Goal: Check status: Check status

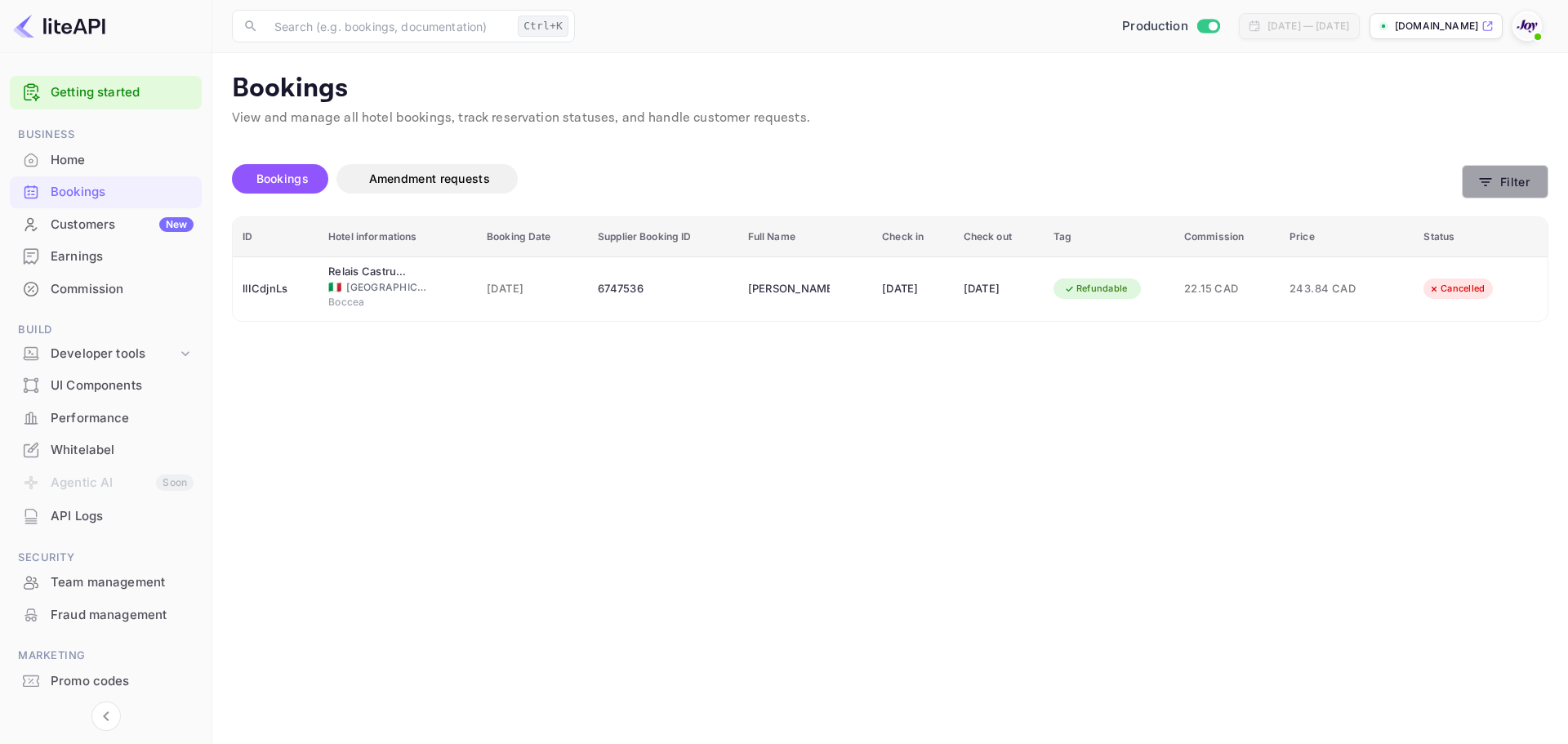
click at [1510, 179] on button "Filter" at bounding box center [1505, 182] width 87 height 33
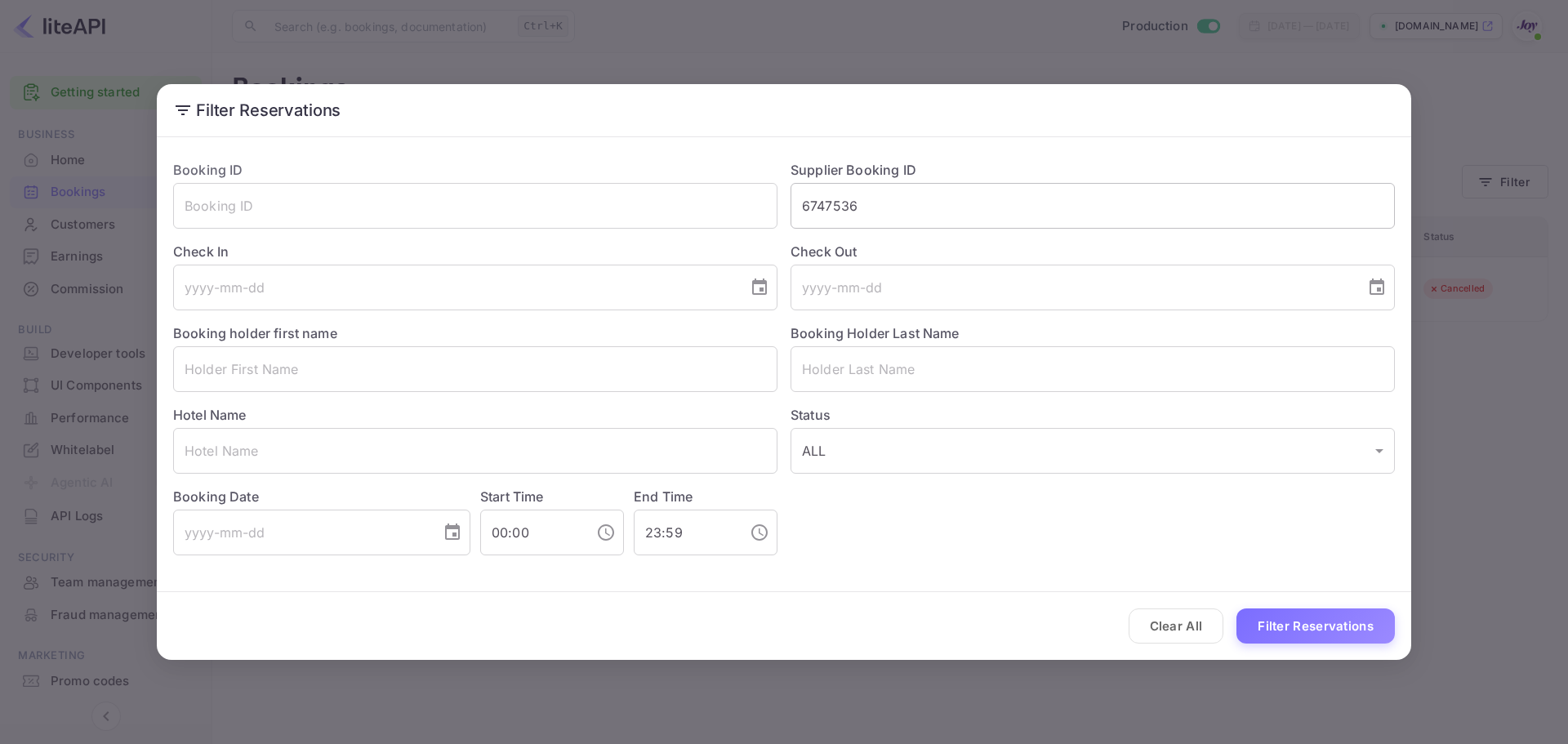
click at [839, 214] on input "6747536" at bounding box center [1092, 205] width 604 height 45
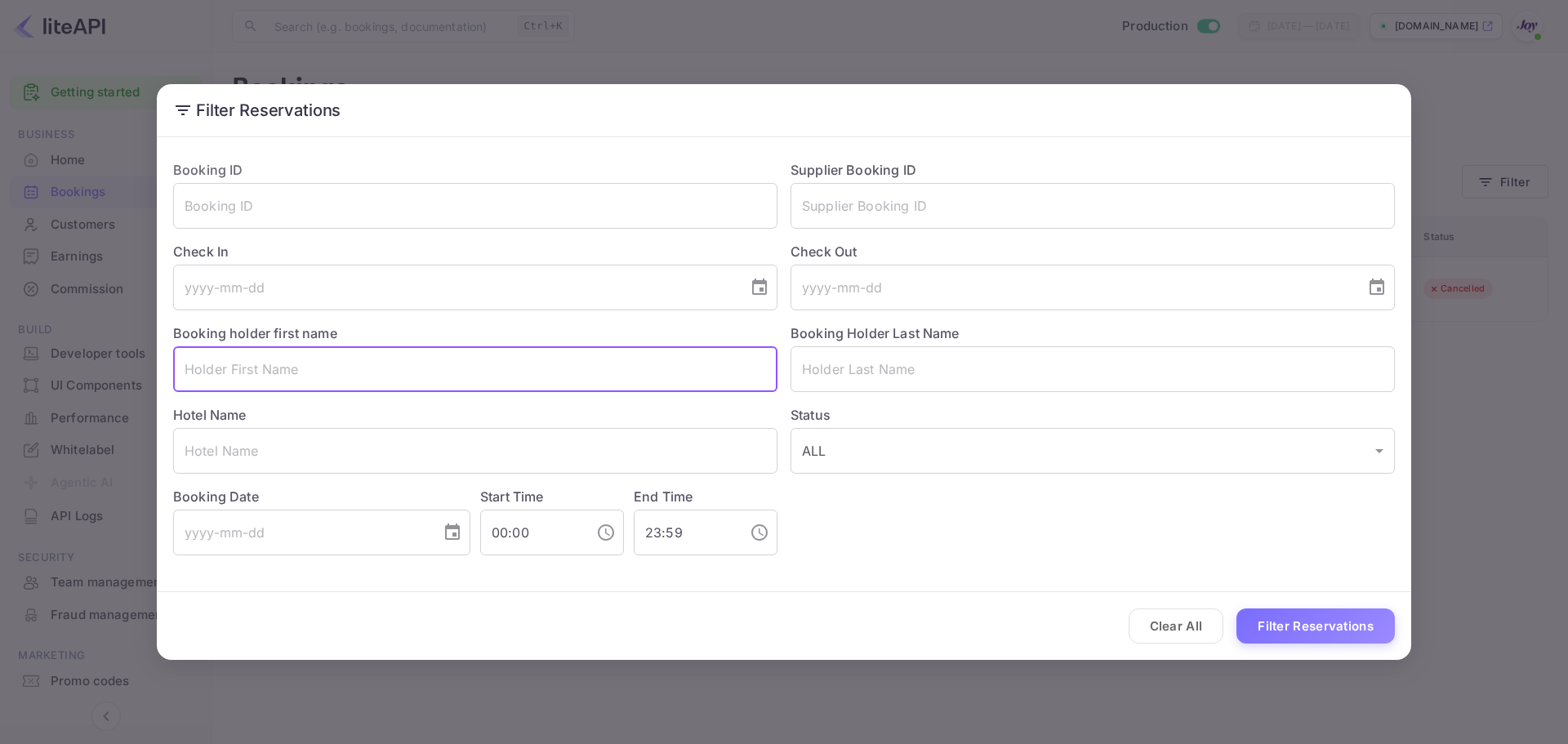
click at [497, 378] on input "text" at bounding box center [475, 369] width 604 height 45
paste input "[PERSON_NAME]"
type input "[PERSON_NAME]"
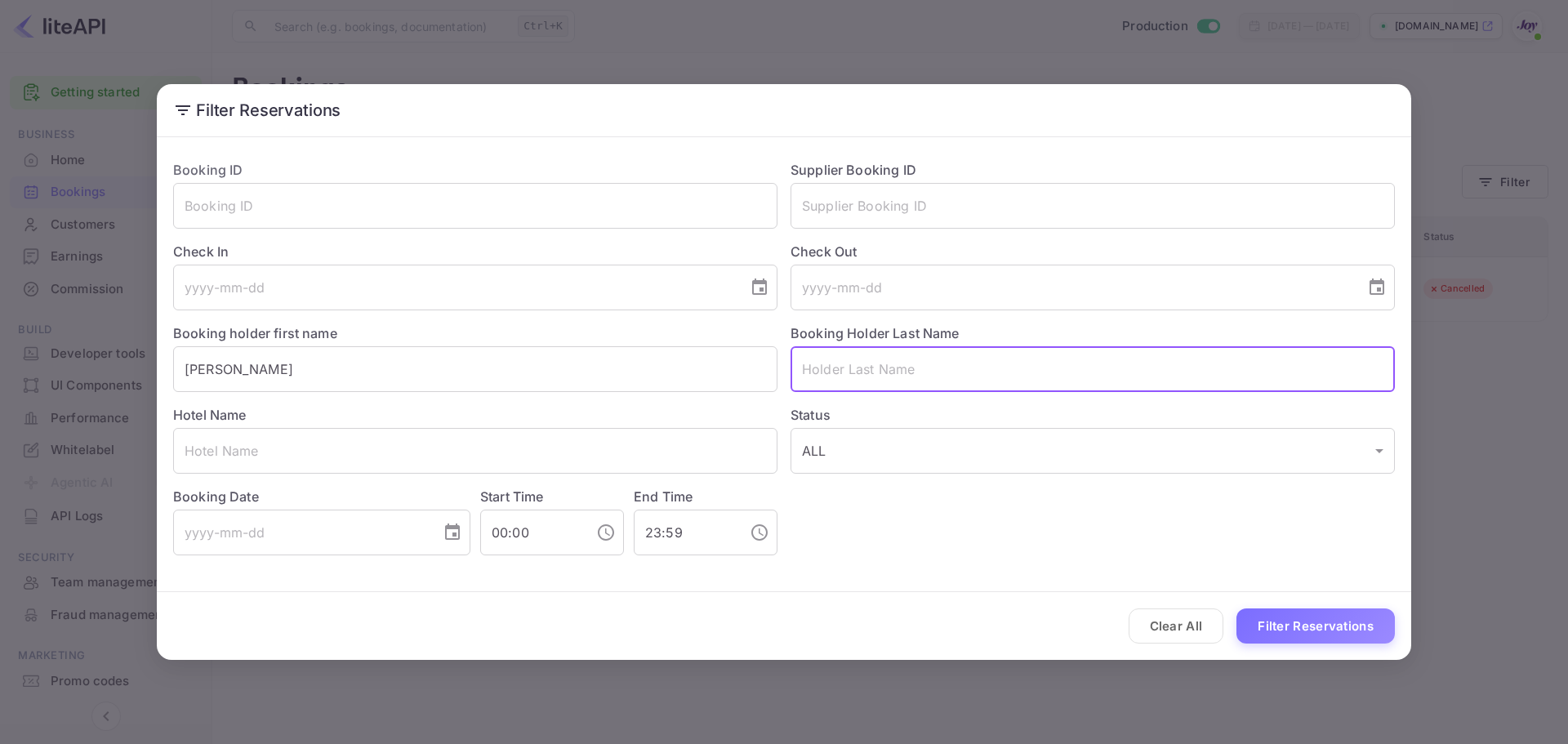
click at [1007, 376] on input "text" at bounding box center [1092, 369] width 604 height 45
paste input "[PERSON_NAME]"
type input "[PERSON_NAME]"
click at [1275, 615] on button "Filter Reservations" at bounding box center [1315, 626] width 158 height 35
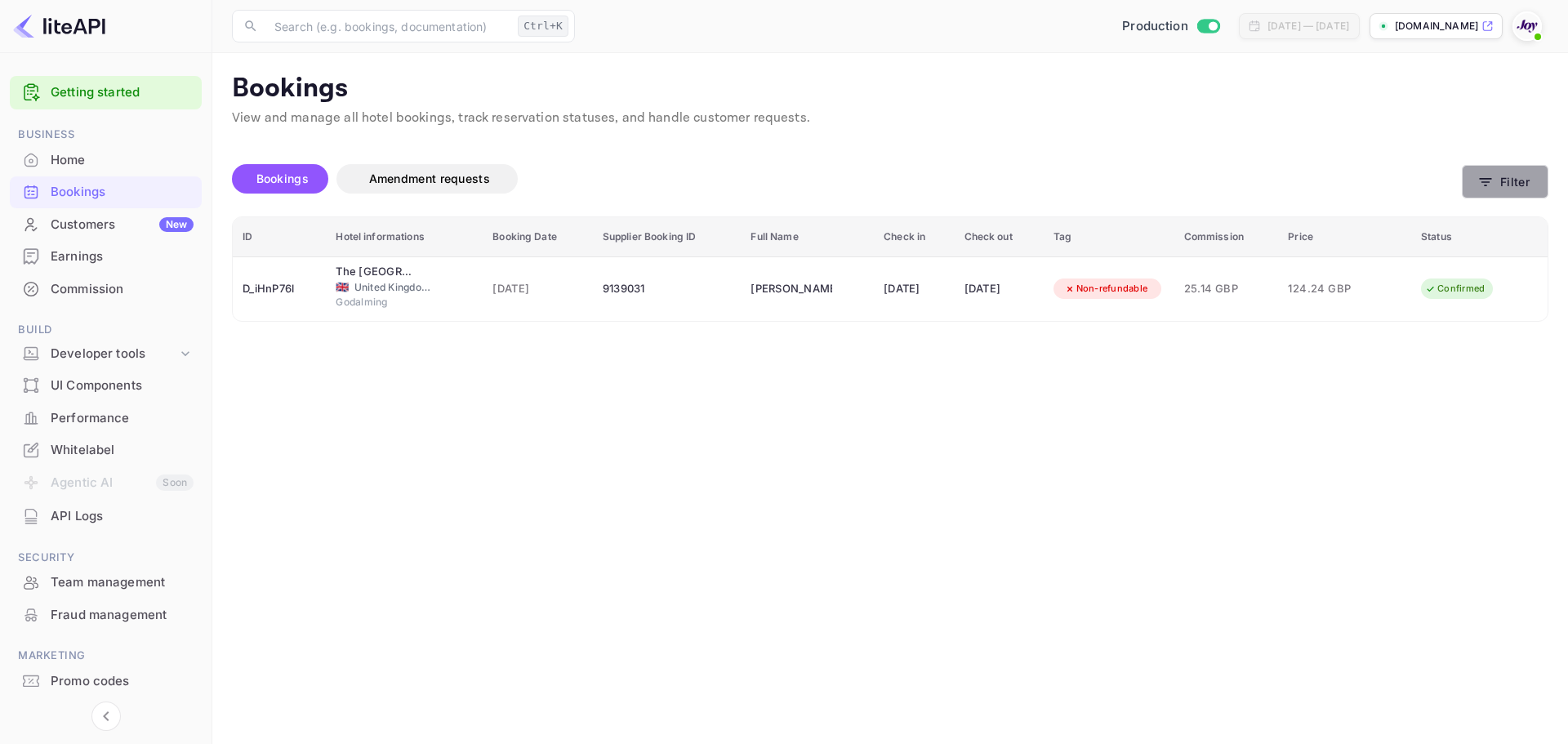
click at [1485, 176] on icon "button" at bounding box center [1486, 182] width 17 height 17
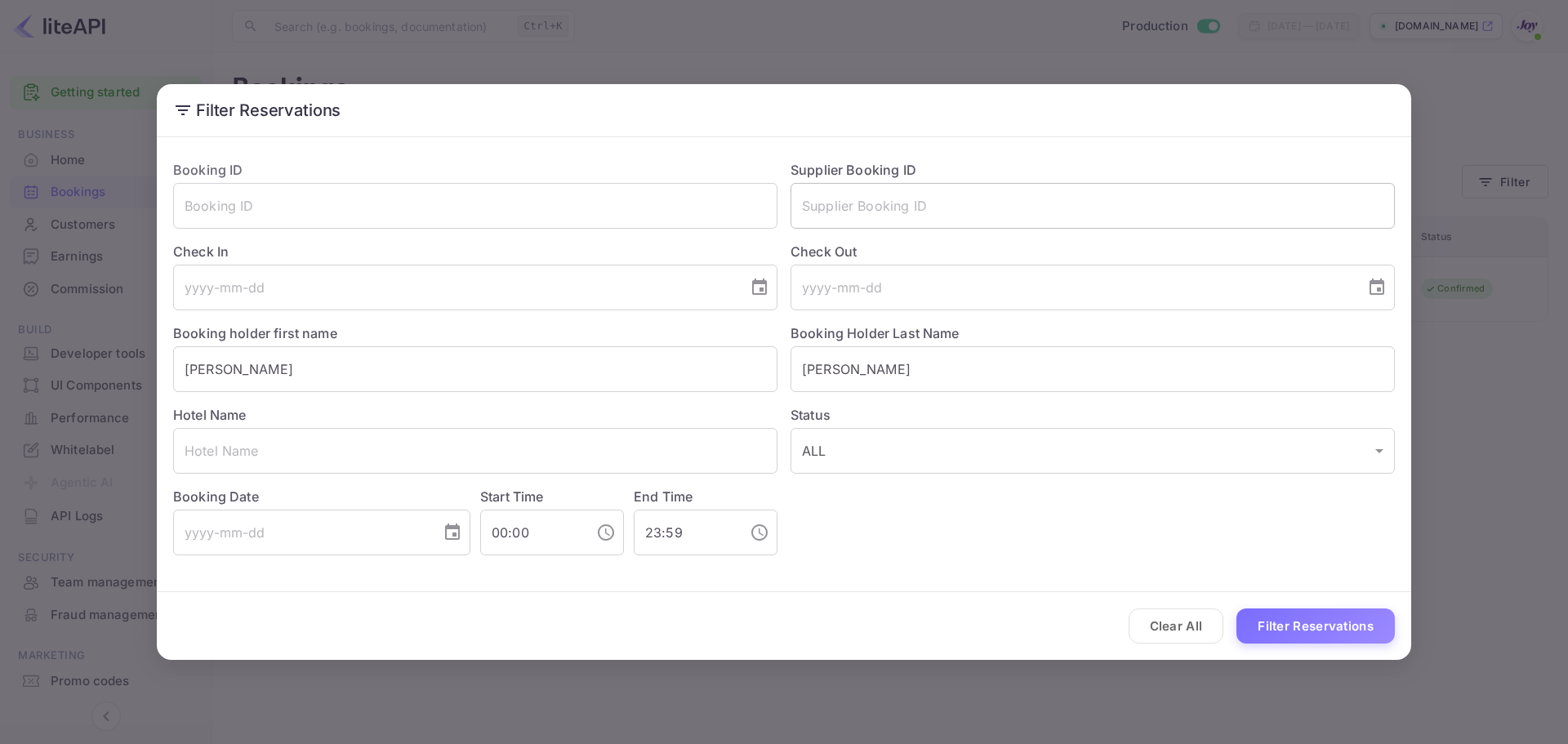
click at [887, 213] on input "text" at bounding box center [1092, 205] width 604 height 45
paste input "6779982"
type input "6779982"
click at [1170, 625] on button "Clear All" at bounding box center [1175, 626] width 95 height 35
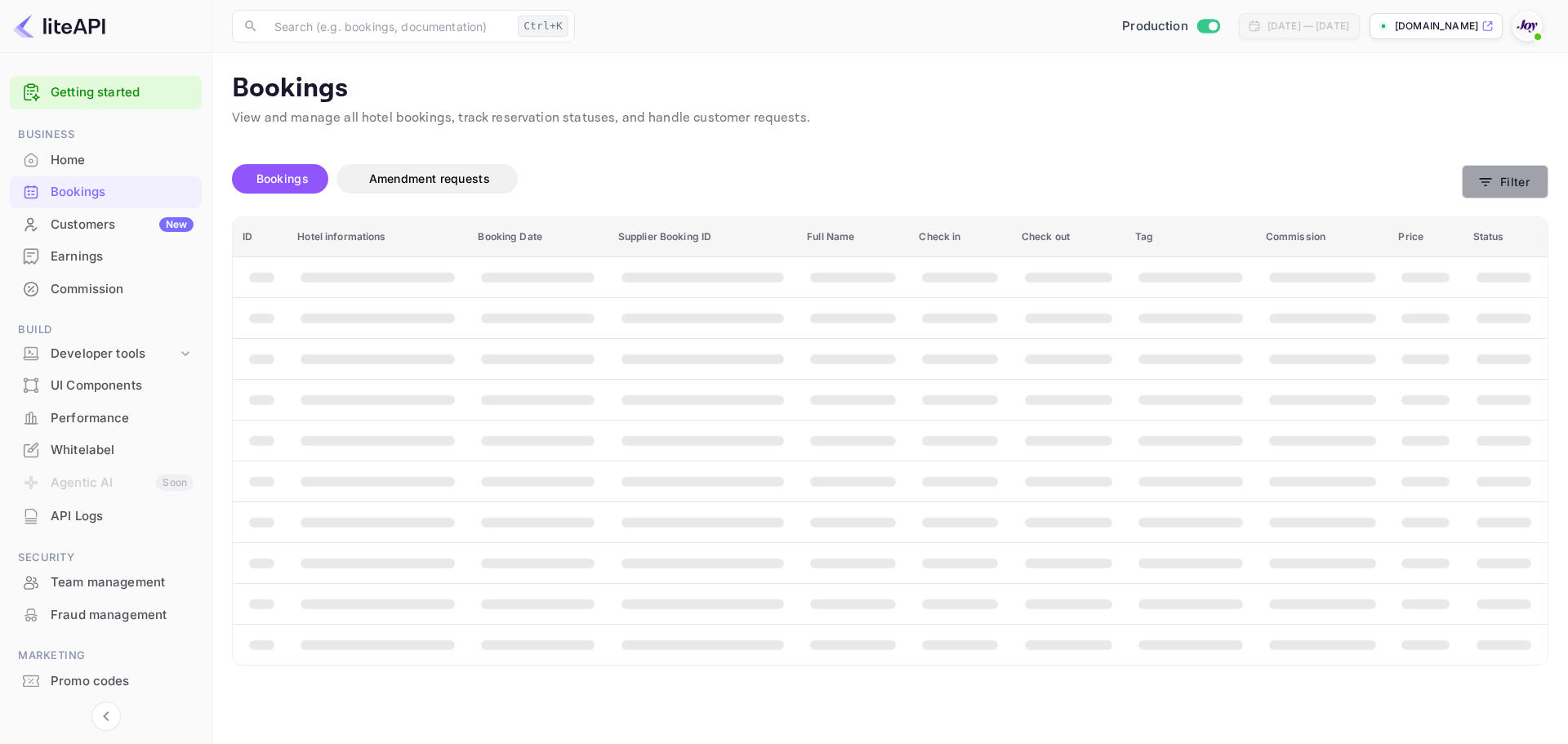
click at [1527, 172] on button "Filter" at bounding box center [1505, 182] width 87 height 33
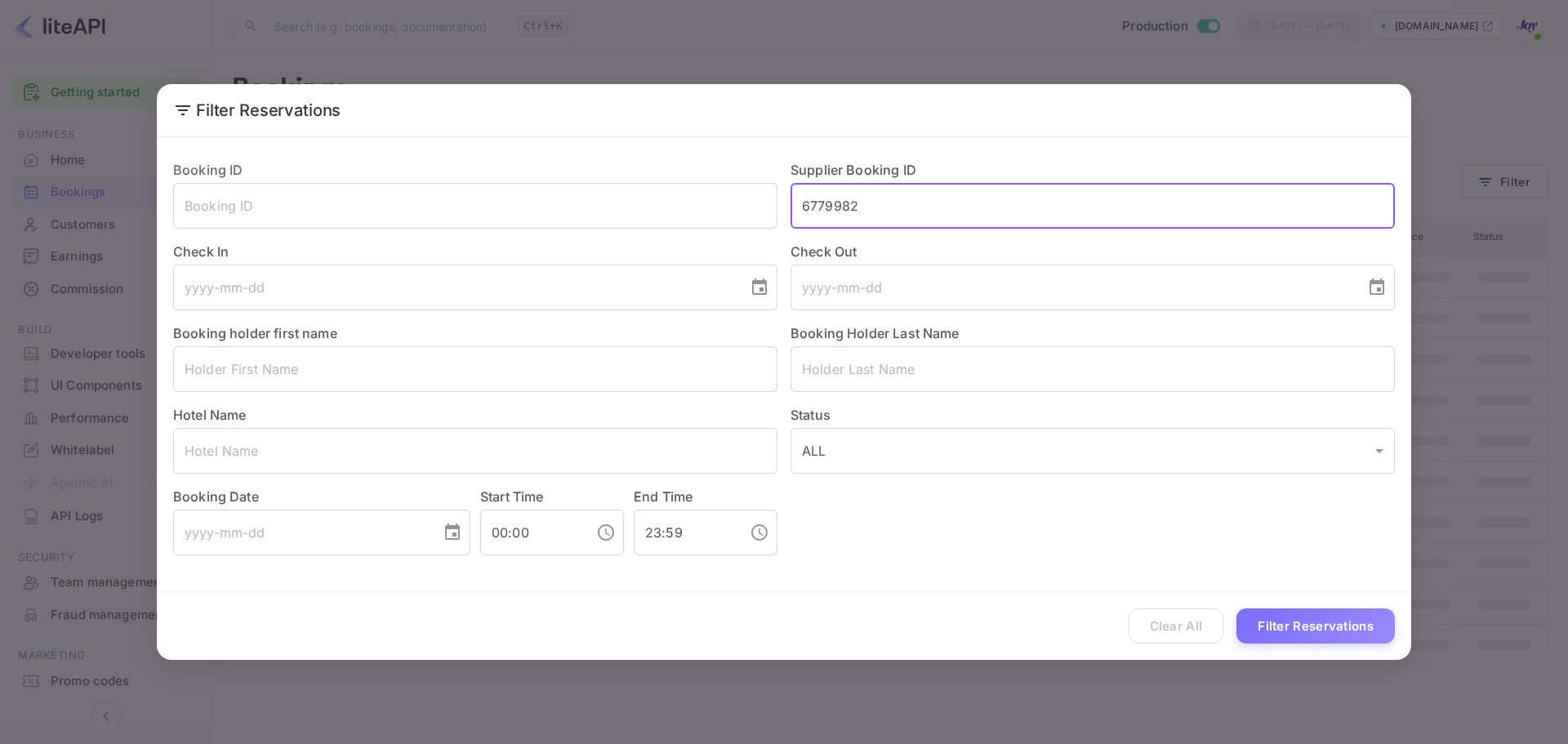
click at [845, 210] on input "6779982" at bounding box center [1092, 205] width 604 height 45
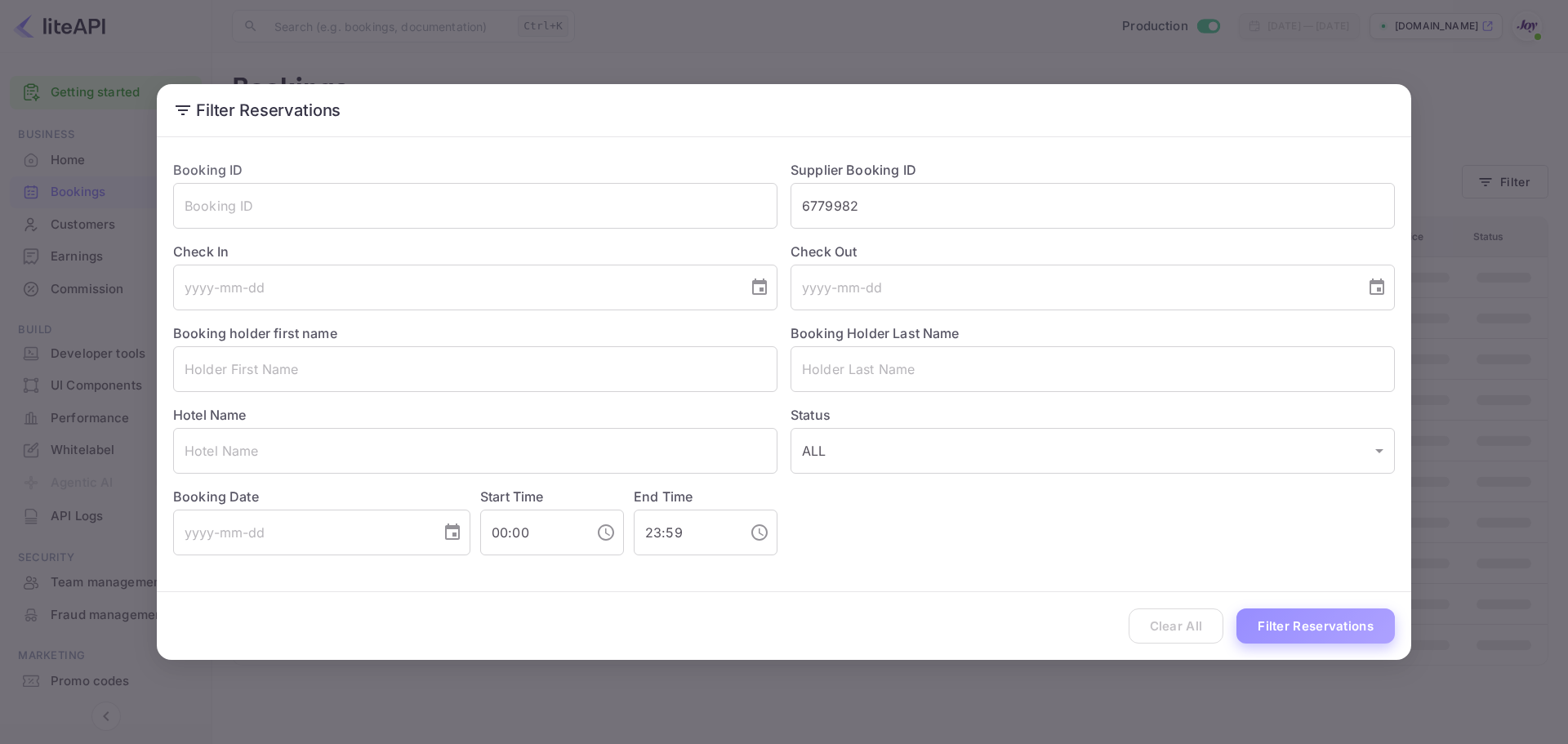
click at [1333, 627] on button "Filter Reservations" at bounding box center [1315, 626] width 158 height 35
